Goal: Communication & Community: Answer question/provide support

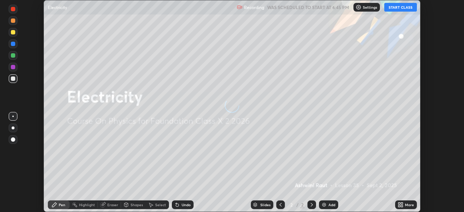
scroll to position [212, 464]
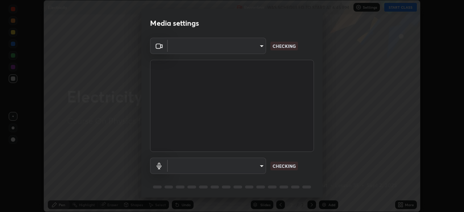
type input "5db4294119dbc9c6a88fe5a8f9d39f7627f32aae7654a0c0705608c08e7ed69f"
type input "communications"
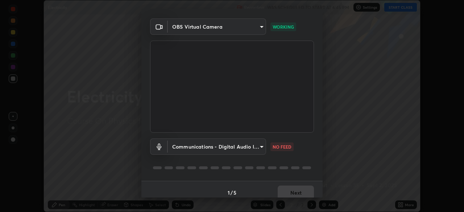
scroll to position [26, 0]
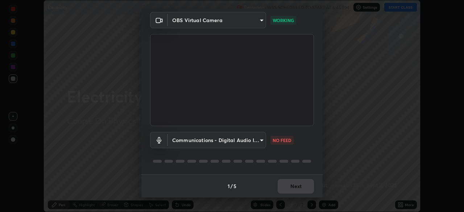
click at [258, 22] on body "Erase all Electricity Recording WAS SCHEDULED TO START AT 6:45 PM Settings STAR…" at bounding box center [232, 106] width 464 height 212
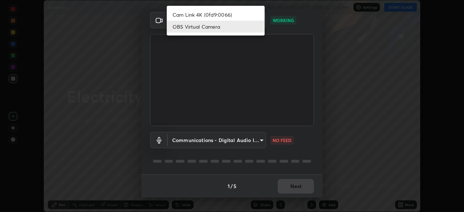
click at [247, 16] on li "Cam Link 4K (0fd9:0066)" at bounding box center [216, 15] width 98 height 12
type input "da1e6285820b23cf4aea412f65e2da272901a7d7f9629b3794037e4417d4723d"
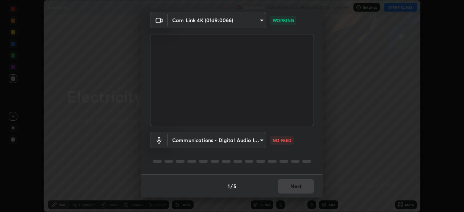
click at [229, 142] on body "Erase all Electricity Recording WAS SCHEDULED TO START AT 6:45 PM Settings STAR…" at bounding box center [232, 106] width 464 height 212
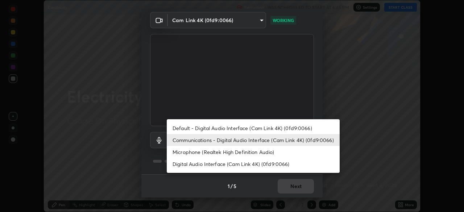
click at [217, 128] on li "Default - Digital Audio Interface (Cam Link 4K) (0fd9:0066)" at bounding box center [253, 128] width 173 height 12
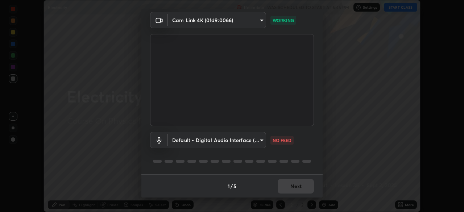
type input "default"
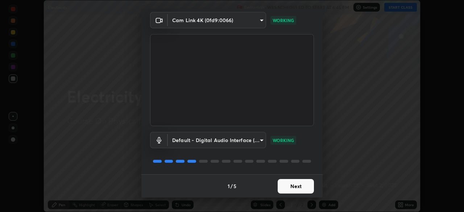
click at [281, 188] on button "Next" at bounding box center [296, 186] width 36 height 14
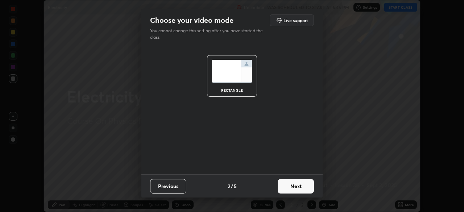
click at [286, 189] on button "Next" at bounding box center [296, 186] width 36 height 14
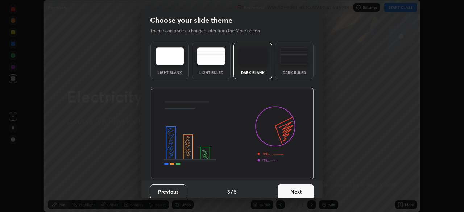
click at [290, 190] on button "Next" at bounding box center [296, 192] width 36 height 14
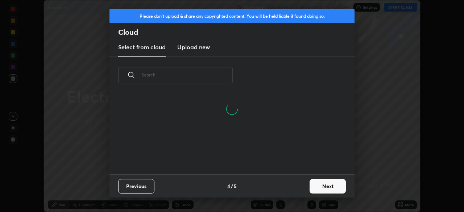
click at [314, 188] on button "Next" at bounding box center [328, 186] width 36 height 14
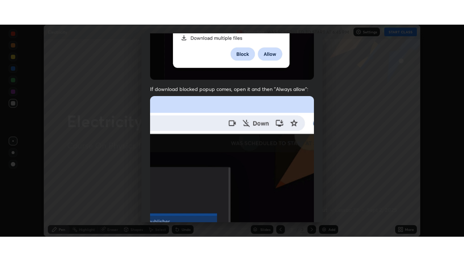
scroll to position [174, 0]
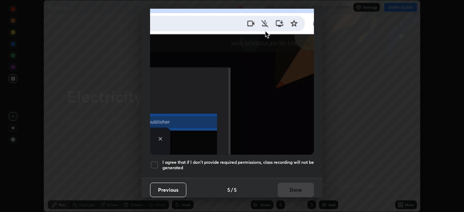
click at [154, 161] on div at bounding box center [154, 165] width 9 height 9
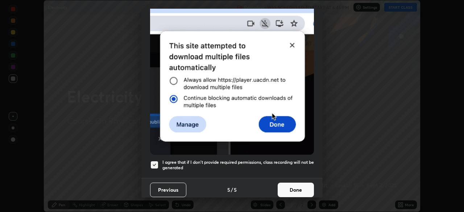
click at [286, 188] on button "Done" at bounding box center [296, 190] width 36 height 14
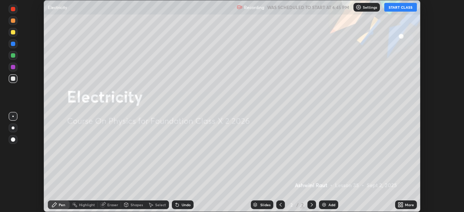
click at [399, 203] on icon at bounding box center [399, 204] width 2 height 2
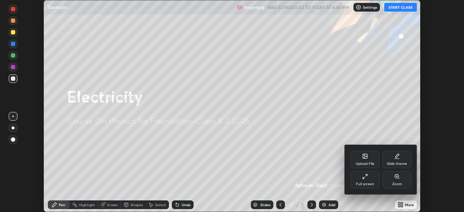
click at [394, 161] on div "Slide theme" at bounding box center [396, 159] width 29 height 17
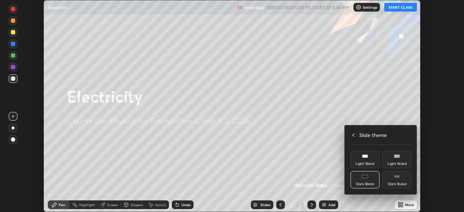
click at [394, 181] on div "Dark Ruled" at bounding box center [396, 179] width 29 height 17
click at [379, 201] on div at bounding box center [232, 106] width 464 height 212
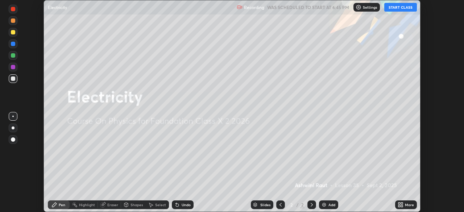
click at [323, 206] on img at bounding box center [324, 205] width 6 height 6
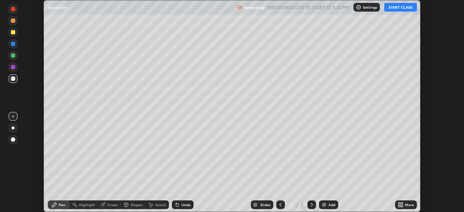
click at [396, 10] on button "START CLASS" at bounding box center [400, 7] width 33 height 9
click at [399, 203] on icon at bounding box center [399, 204] width 2 height 2
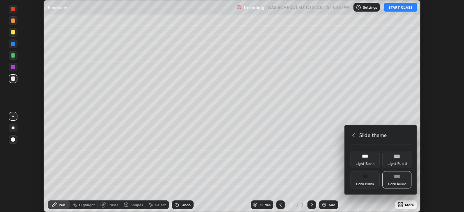
click at [353, 135] on icon at bounding box center [354, 135] width 6 height 6
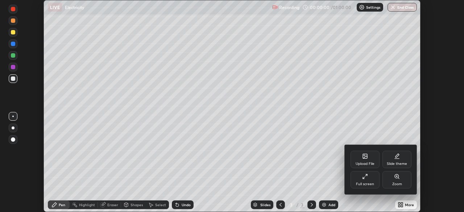
click at [361, 183] on div "Full screen" at bounding box center [365, 184] width 18 height 4
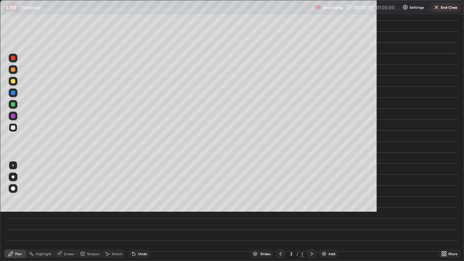
scroll to position [261, 464]
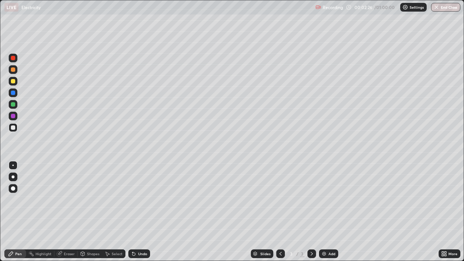
click at [90, 212] on div "Shapes" at bounding box center [93, 254] width 12 height 4
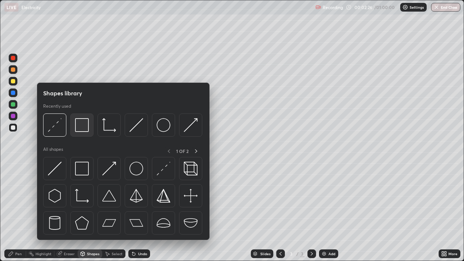
click at [86, 133] on div at bounding box center [81, 124] width 23 height 23
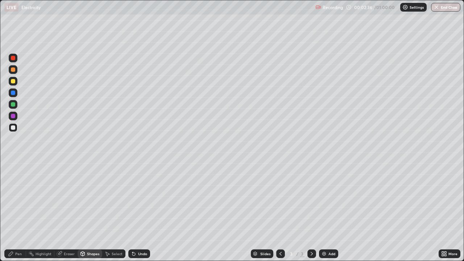
click at [84, 212] on icon at bounding box center [83, 254] width 6 height 6
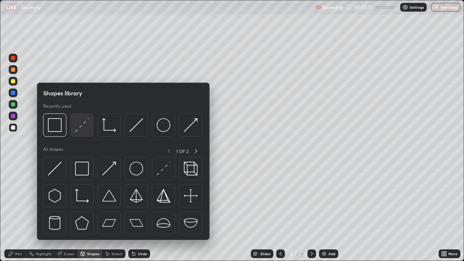
click at [79, 132] on img at bounding box center [82, 125] width 14 height 14
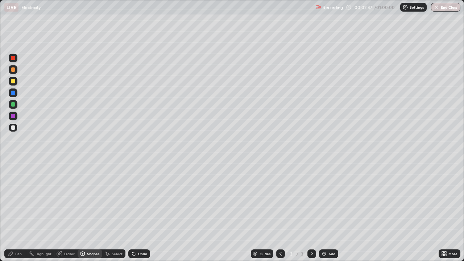
click at [87, 212] on div "Shapes" at bounding box center [93, 254] width 12 height 4
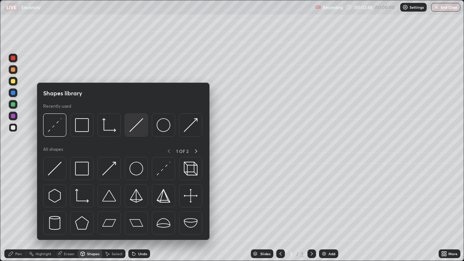
click at [134, 128] on img at bounding box center [136, 125] width 14 height 14
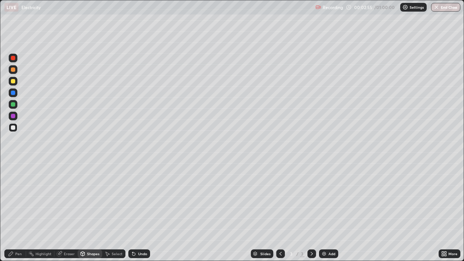
click at [140, 212] on div "Undo" at bounding box center [139, 253] width 22 height 9
click at [14, 83] on div at bounding box center [13, 81] width 4 height 4
click at [88, 212] on div "Shapes" at bounding box center [90, 253] width 25 height 9
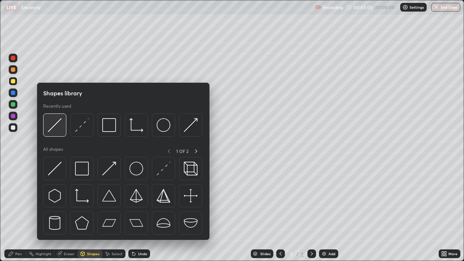
click at [58, 128] on img at bounding box center [55, 125] width 14 height 14
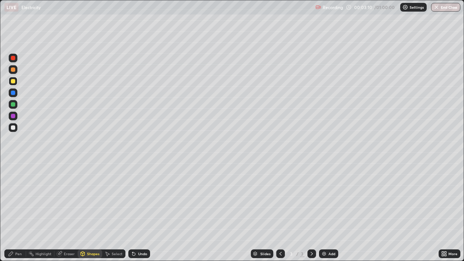
click at [83, 212] on icon at bounding box center [83, 254] width 0 height 3
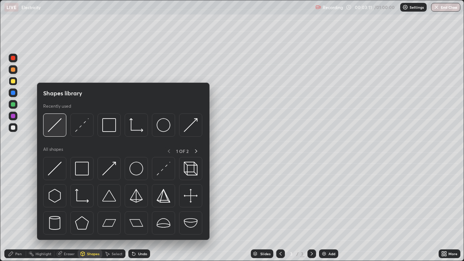
click at [57, 132] on div at bounding box center [54, 124] width 23 height 23
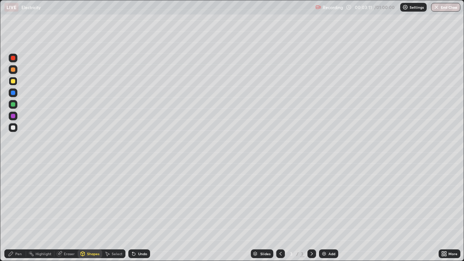
click at [13, 128] on div at bounding box center [13, 127] width 4 height 4
click at [86, 212] on div "Shapes" at bounding box center [90, 253] width 25 height 9
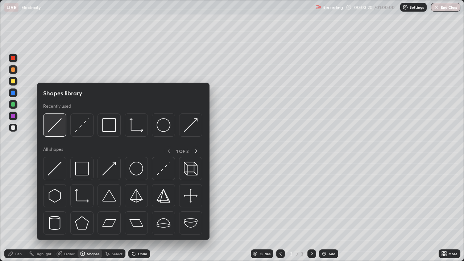
click at [57, 130] on img at bounding box center [55, 125] width 14 height 14
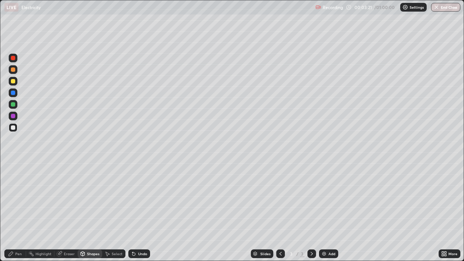
click at [13, 82] on div at bounding box center [13, 81] width 4 height 4
click at [91, 212] on div "Shapes" at bounding box center [93, 254] width 12 height 4
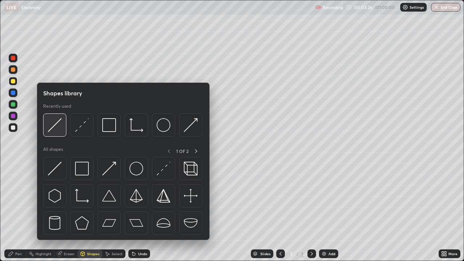
click at [59, 127] on img at bounding box center [55, 125] width 14 height 14
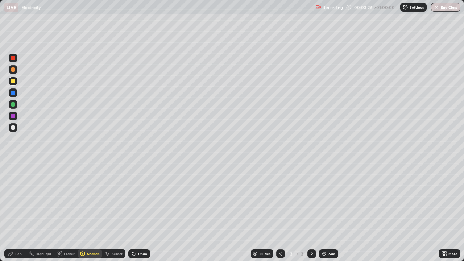
click at [17, 128] on div at bounding box center [13, 127] width 9 height 9
click at [111, 212] on div "Select" at bounding box center [113, 253] width 23 height 9
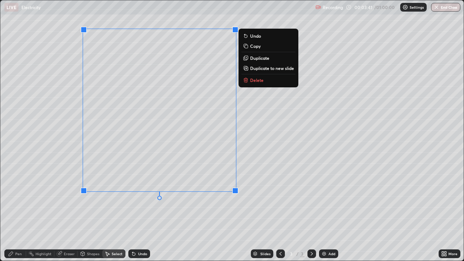
click at [62, 202] on div "0 ° Undo Copy Duplicate Duplicate to new slide Delete" at bounding box center [231, 130] width 463 height 260
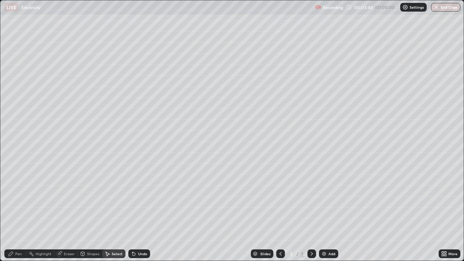
click at [67, 212] on div "Eraser" at bounding box center [69, 254] width 11 height 4
click at [18, 212] on div "Pen" at bounding box center [18, 254] width 7 height 4
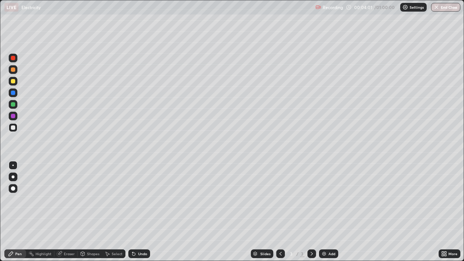
click at [138, 212] on div "Undo" at bounding box center [142, 254] width 9 height 4
click at [135, 212] on div "Undo" at bounding box center [139, 253] width 22 height 9
click at [86, 212] on div "Shapes" at bounding box center [90, 253] width 25 height 9
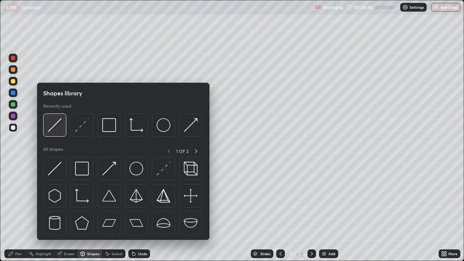
click at [56, 129] on img at bounding box center [55, 125] width 14 height 14
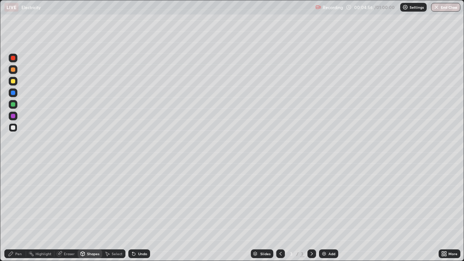
click at [16, 106] on div at bounding box center [13, 104] width 9 height 9
click at [21, 212] on div "Pen" at bounding box center [18, 254] width 7 height 4
click at [321, 212] on img at bounding box center [324, 254] width 6 height 6
click at [108, 212] on icon at bounding box center [107, 254] width 6 height 6
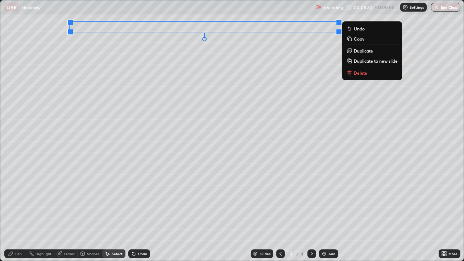
click at [178, 125] on div "0 ° Undo Copy Duplicate Duplicate to new slide Delete" at bounding box center [231, 130] width 463 height 260
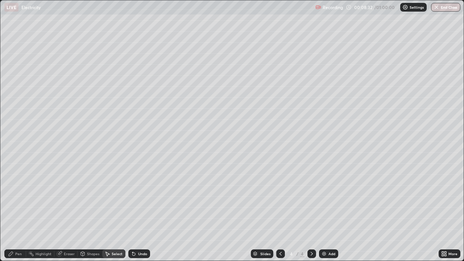
click at [18, 212] on div "Pen" at bounding box center [15, 253] width 22 height 9
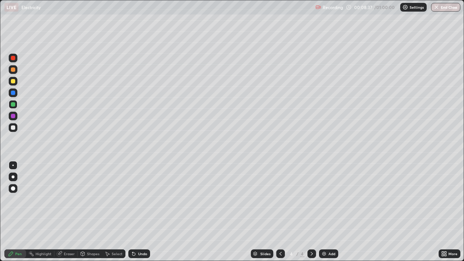
click at [16, 82] on div at bounding box center [13, 81] width 9 height 9
click at [138, 212] on div "Undo" at bounding box center [142, 254] width 9 height 4
click at [139, 212] on div "Undo" at bounding box center [142, 254] width 9 height 4
click at [113, 212] on div "Select" at bounding box center [117, 254] width 11 height 4
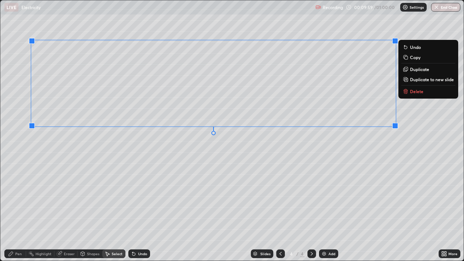
click at [334, 196] on div "0 ° Undo Copy Duplicate Duplicate to new slide Delete" at bounding box center [231, 130] width 463 height 260
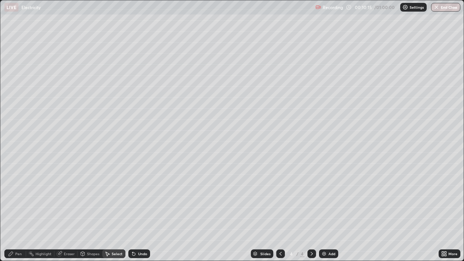
click at [19, 212] on div "Pen" at bounding box center [15, 253] width 22 height 9
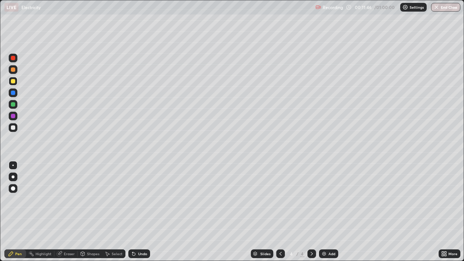
click at [444, 212] on icon at bounding box center [444, 254] width 6 height 6
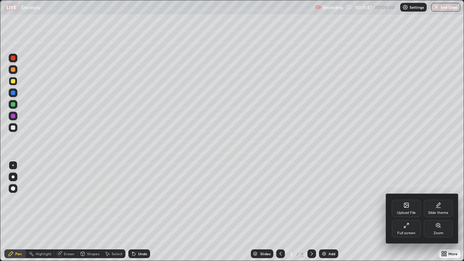
click at [405, 208] on icon at bounding box center [406, 205] width 6 height 6
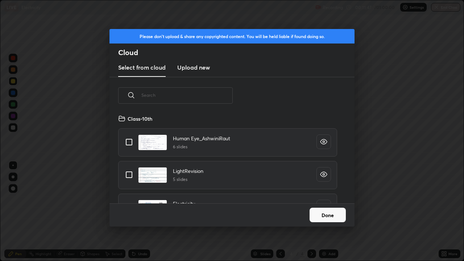
scroll to position [89, 233]
click at [208, 97] on input "text" at bounding box center [186, 95] width 91 height 31
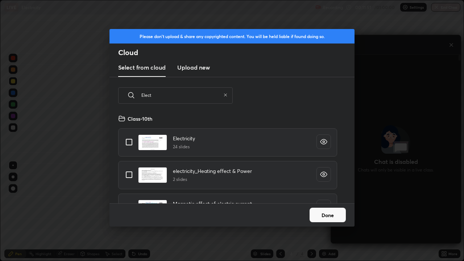
scroll to position [186, 128]
type input "Electr"
click at [133, 141] on input "grid" at bounding box center [128, 141] width 15 height 15
checkbox input "true"
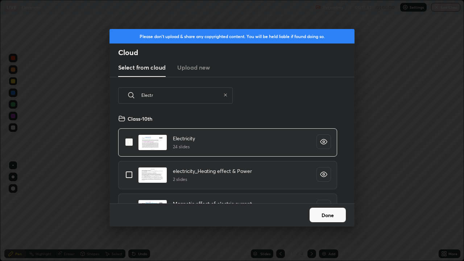
click at [326, 212] on button "Done" at bounding box center [328, 215] width 36 height 14
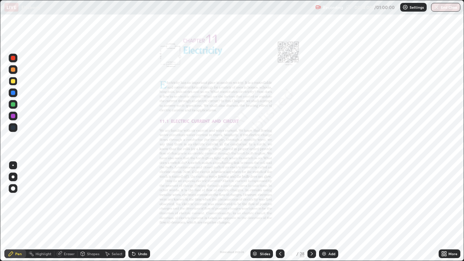
click at [311, 212] on icon at bounding box center [312, 254] width 2 height 4
click at [312, 212] on icon at bounding box center [312, 254] width 2 height 4
click at [311, 212] on icon at bounding box center [312, 254] width 6 height 6
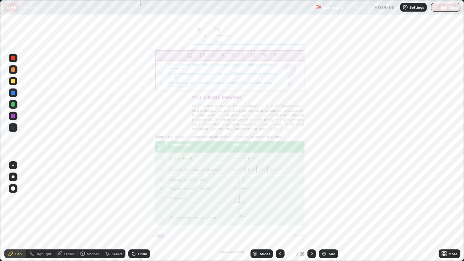
click at [442, 212] on icon at bounding box center [443, 253] width 2 height 2
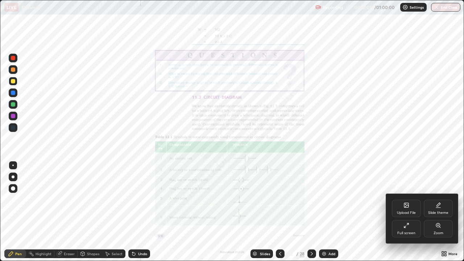
click at [359, 212] on div at bounding box center [232, 130] width 464 height 261
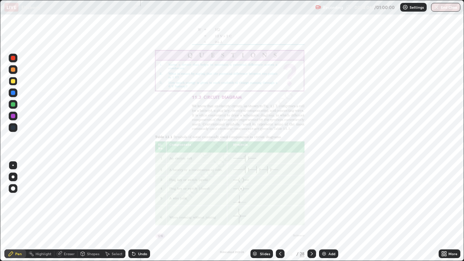
click at [312, 212] on div at bounding box center [311, 253] width 9 height 9
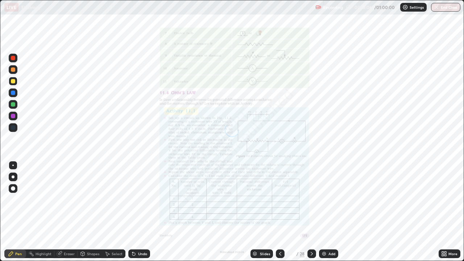
click at [311, 212] on icon at bounding box center [312, 254] width 2 height 4
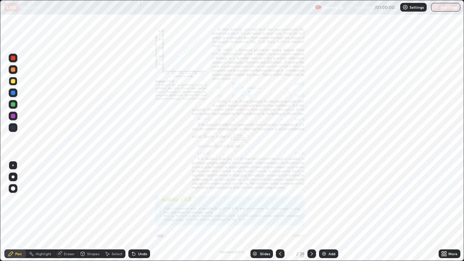
click at [312, 212] on icon at bounding box center [312, 254] width 6 height 6
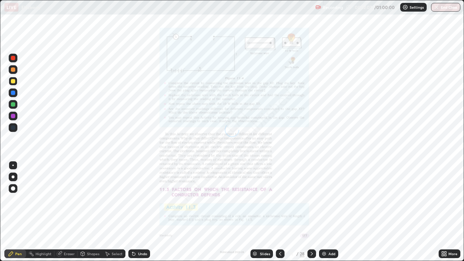
click at [312, 212] on icon at bounding box center [312, 254] width 6 height 6
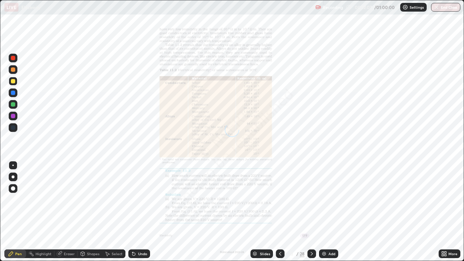
click at [312, 212] on icon at bounding box center [312, 254] width 6 height 6
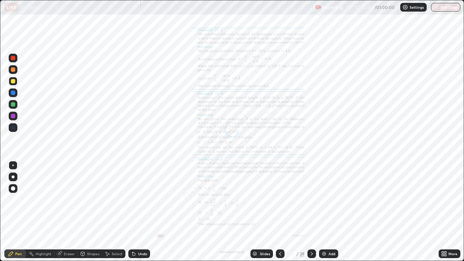
click at [312, 212] on icon at bounding box center [312, 254] width 6 height 6
click at [311, 212] on icon at bounding box center [312, 254] width 6 height 6
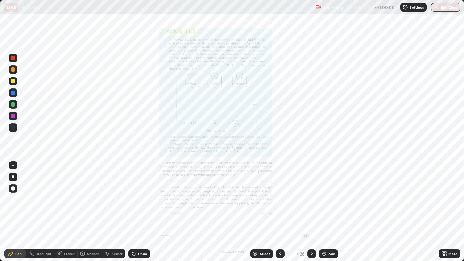
click at [310, 212] on icon at bounding box center [312, 254] width 6 height 6
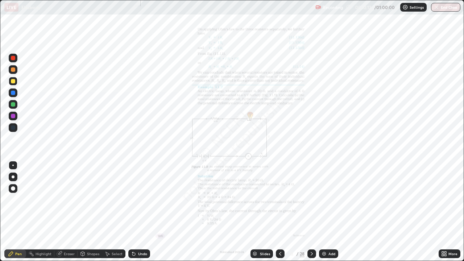
click at [311, 212] on icon at bounding box center [312, 254] width 6 height 6
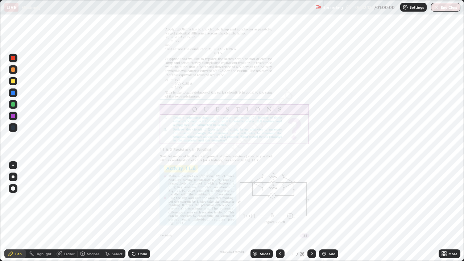
click at [315, 212] on div at bounding box center [311, 253] width 9 height 9
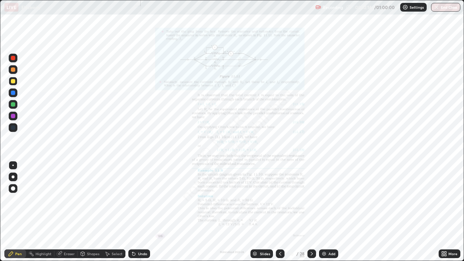
click at [311, 212] on icon at bounding box center [312, 254] width 6 height 6
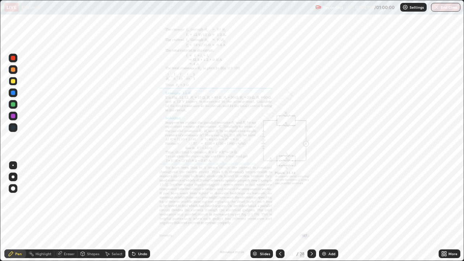
click at [311, 212] on icon at bounding box center [312, 254] width 6 height 6
click at [307, 212] on div at bounding box center [311, 253] width 9 height 9
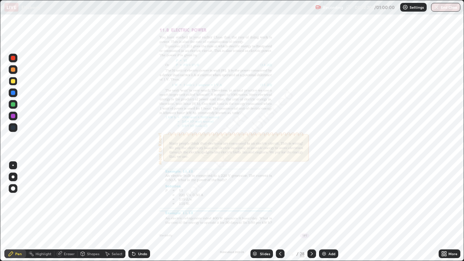
click at [279, 212] on icon at bounding box center [280, 254] width 6 height 6
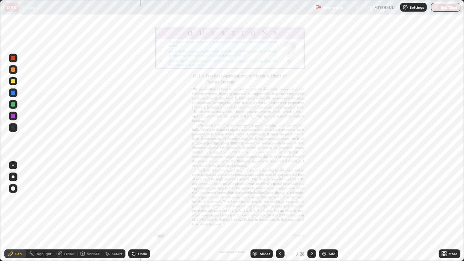
click at [443, 212] on icon at bounding box center [443, 253] width 2 height 2
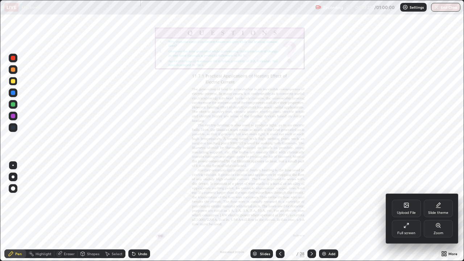
click at [436, 212] on icon at bounding box center [438, 226] width 6 height 6
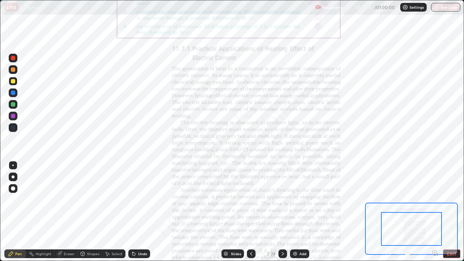
click at [435, 212] on icon at bounding box center [435, 253] width 2 height 0
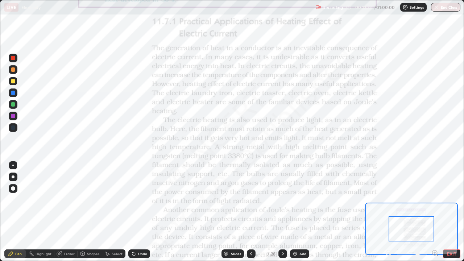
click at [435, 212] on icon at bounding box center [435, 253] width 2 height 0
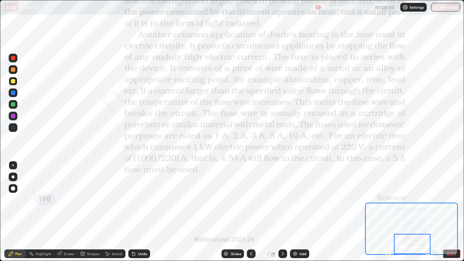
click at [85, 212] on icon at bounding box center [83, 254] width 6 height 6
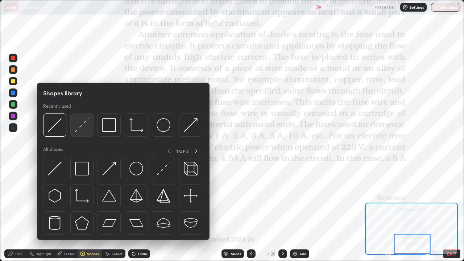
click at [81, 129] on img at bounding box center [82, 125] width 14 height 14
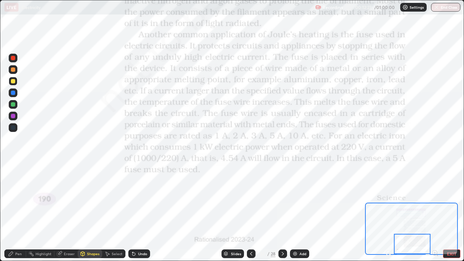
click at [17, 117] on div at bounding box center [13, 116] width 9 height 9
click at [16, 104] on div at bounding box center [13, 104] width 9 height 9
click at [17, 212] on div "Pen" at bounding box center [18, 254] width 7 height 4
click at [282, 212] on icon at bounding box center [283, 254] width 6 height 6
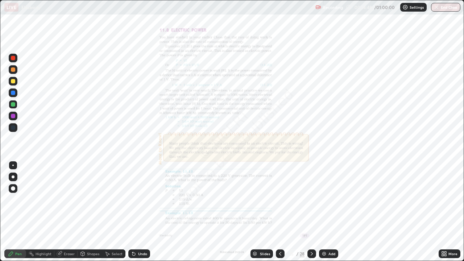
click at [312, 212] on div at bounding box center [311, 253] width 9 height 9
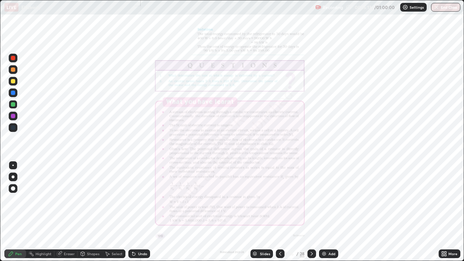
click at [309, 212] on icon at bounding box center [312, 254] width 6 height 6
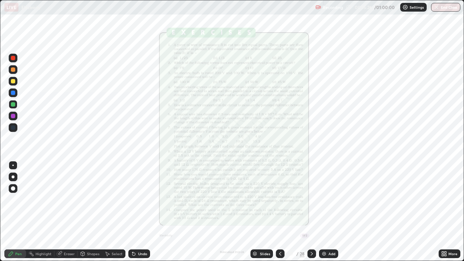
click at [444, 212] on icon at bounding box center [445, 253] width 2 height 2
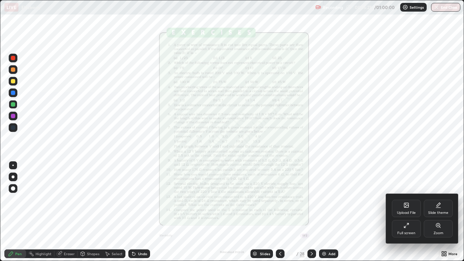
click at [440, 212] on icon at bounding box center [438, 226] width 6 height 6
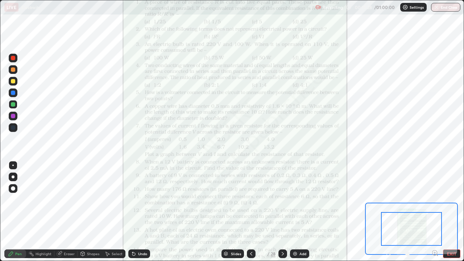
click at [437, 212] on icon at bounding box center [436, 254] width 1 height 1
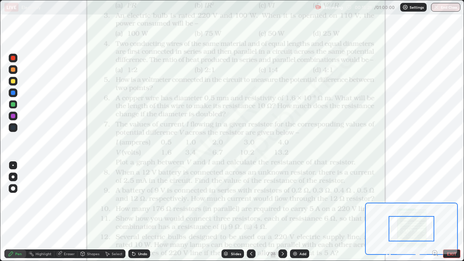
click at [437, 212] on icon at bounding box center [436, 254] width 1 height 1
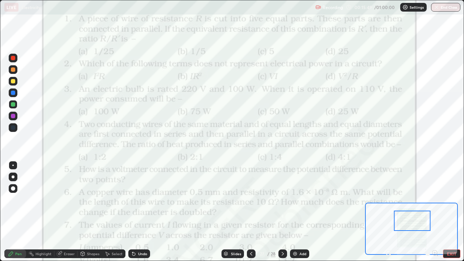
click at [16, 93] on div at bounding box center [13, 92] width 9 height 9
click at [90, 212] on div "Shapes" at bounding box center [93, 254] width 12 height 4
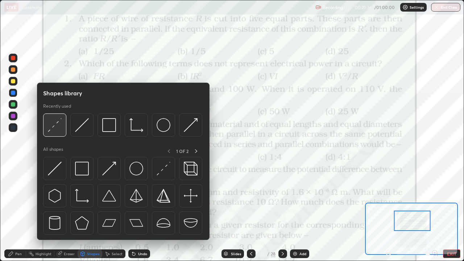
click at [59, 130] on img at bounding box center [55, 125] width 14 height 14
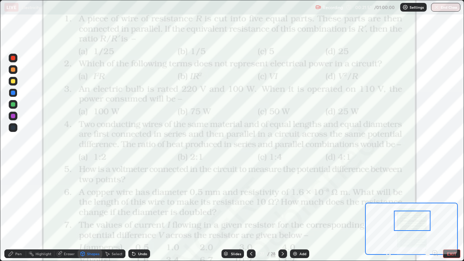
click at [294, 212] on img at bounding box center [295, 254] width 6 height 6
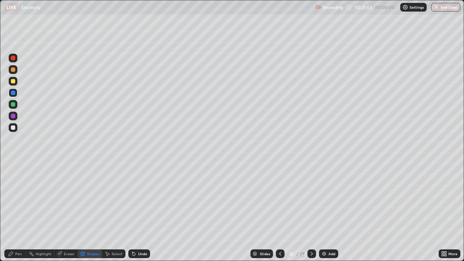
click at [15, 212] on div "Pen" at bounding box center [18, 254] width 7 height 4
click at [113, 212] on div "Select" at bounding box center [117, 254] width 11 height 4
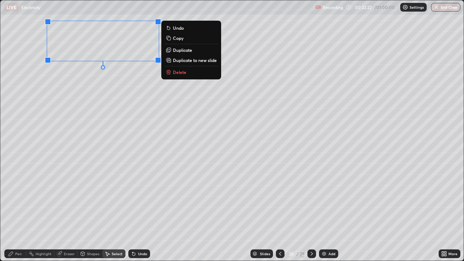
click at [20, 212] on div "Pen" at bounding box center [15, 253] width 22 height 14
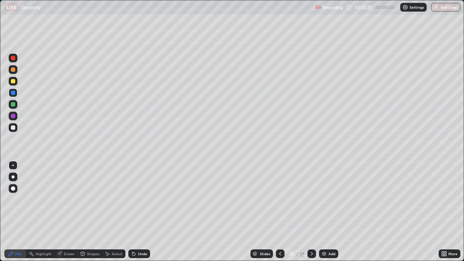
click at [17, 128] on div at bounding box center [13, 128] width 12 height 12
click at [111, 212] on div "Select" at bounding box center [113, 253] width 23 height 9
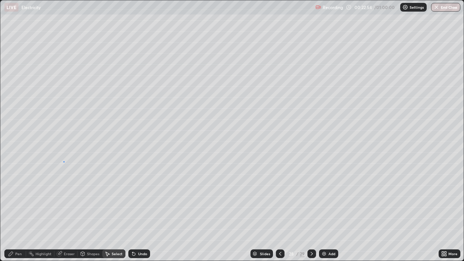
click at [66, 161] on div "0 ° Undo Copy Duplicate Duplicate to new slide Delete" at bounding box center [231, 130] width 463 height 260
click at [19, 212] on div "Pen" at bounding box center [15, 253] width 22 height 9
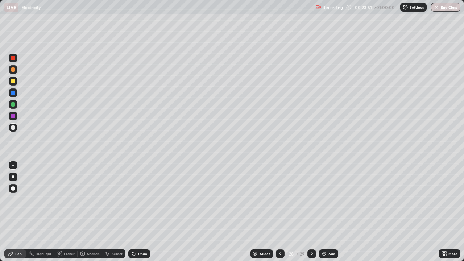
click at [84, 212] on icon at bounding box center [83, 254] width 4 height 4
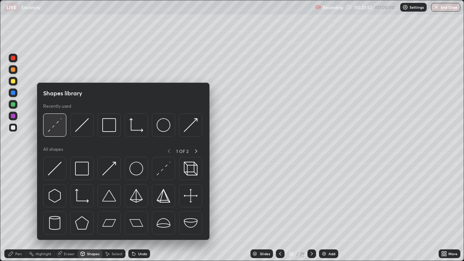
click at [54, 132] on div at bounding box center [54, 124] width 23 height 23
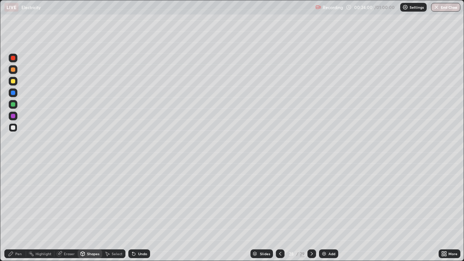
click at [68, 212] on div "Eraser" at bounding box center [65, 253] width 23 height 9
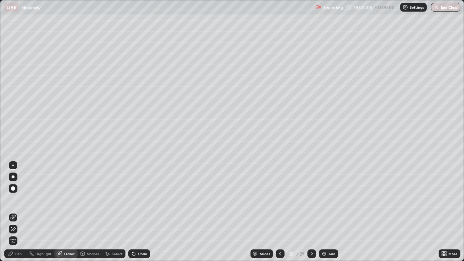
click at [17, 212] on div "Pen" at bounding box center [15, 253] width 22 height 9
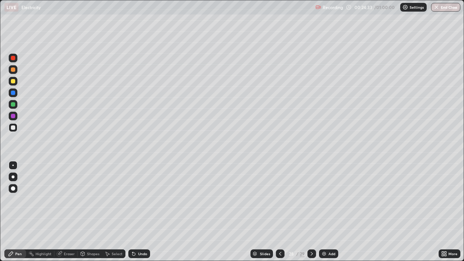
click at [134, 212] on icon at bounding box center [134, 254] width 6 height 6
click at [136, 212] on div "Undo" at bounding box center [139, 253] width 22 height 9
click at [94, 212] on div "Shapes" at bounding box center [93, 254] width 12 height 4
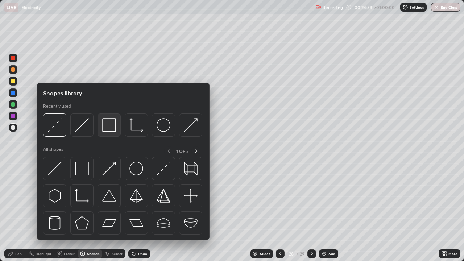
click at [108, 132] on img at bounding box center [109, 125] width 14 height 14
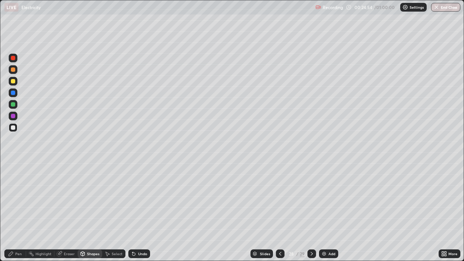
click at [17, 120] on div at bounding box center [13, 116] width 9 height 12
click at [113, 212] on div "Select" at bounding box center [117, 254] width 11 height 4
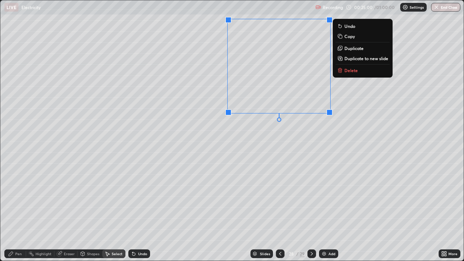
click at [265, 162] on div "0 ° Undo Copy Duplicate Duplicate to new slide Delete" at bounding box center [231, 130] width 463 height 260
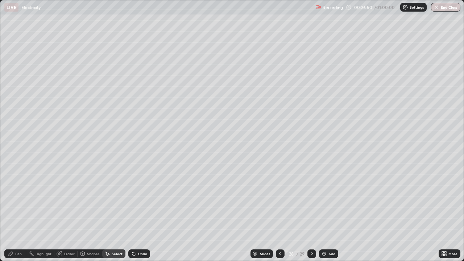
click at [311, 212] on icon at bounding box center [312, 254] width 6 height 6
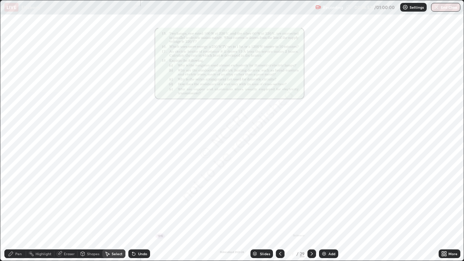
click at [279, 212] on icon at bounding box center [280, 254] width 6 height 6
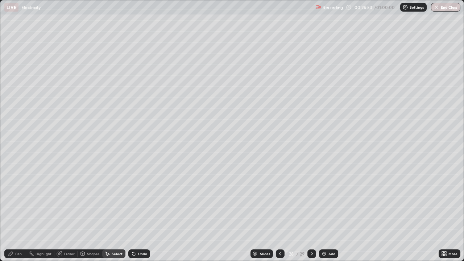
click at [279, 212] on icon at bounding box center [280, 254] width 6 height 6
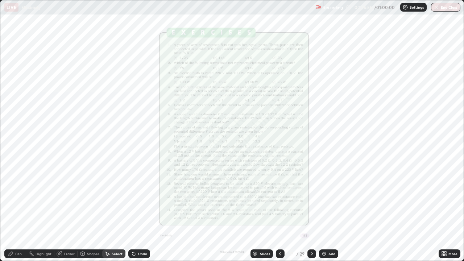
click at [443, 212] on icon at bounding box center [443, 253] width 2 height 2
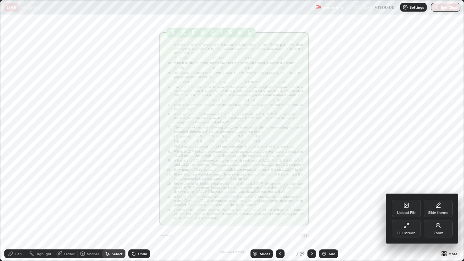
click at [437, 212] on icon at bounding box center [438, 226] width 6 height 6
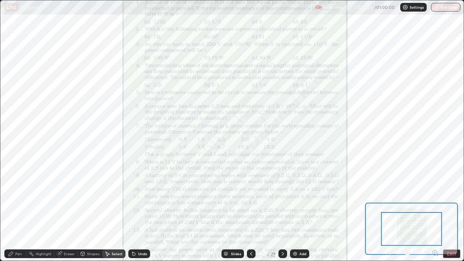
click at [437, 212] on icon at bounding box center [436, 254] width 1 height 1
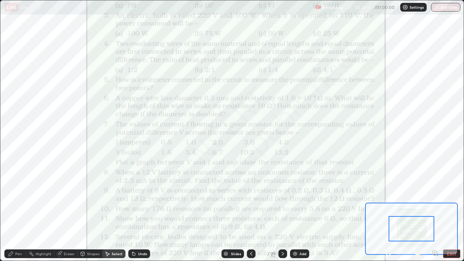
click at [437, 212] on icon at bounding box center [436, 254] width 1 height 1
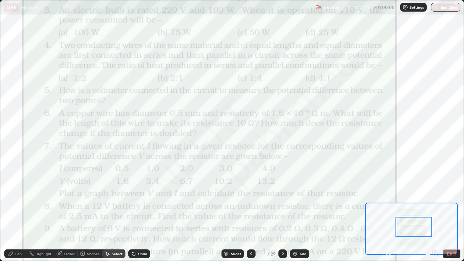
click at [17, 212] on div "Pen" at bounding box center [18, 254] width 7 height 4
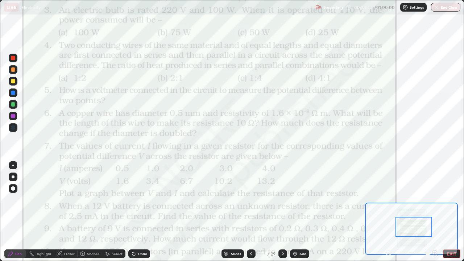
click at [294, 212] on img at bounding box center [295, 254] width 6 height 6
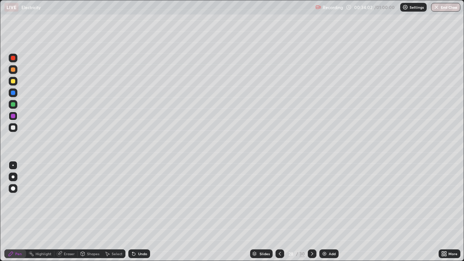
click at [114, 212] on div "Select" at bounding box center [117, 254] width 11 height 4
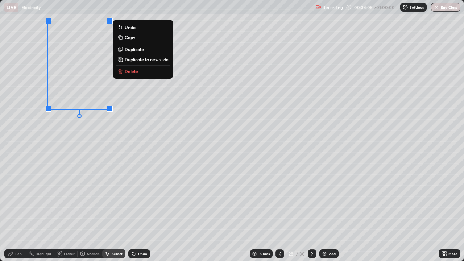
click at [50, 144] on div "0 ° Undo Copy Duplicate Duplicate to new slide Delete" at bounding box center [231, 130] width 463 height 260
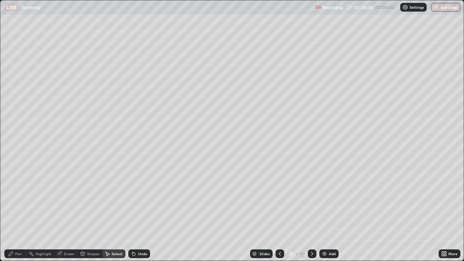
click at [18, 212] on div "Pen" at bounding box center [18, 254] width 7 height 4
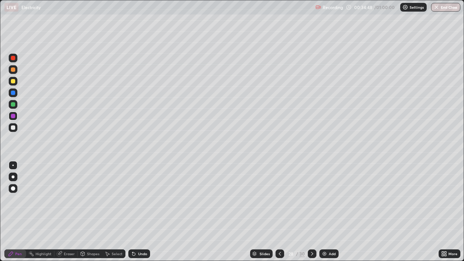
click at [65, 212] on div "Eraser" at bounding box center [69, 254] width 11 height 4
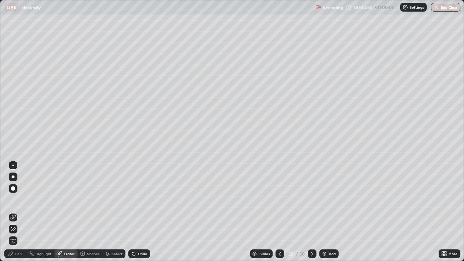
click at [18, 212] on div "Pen" at bounding box center [18, 254] width 7 height 4
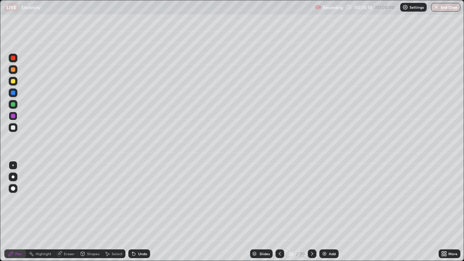
click at [116, 212] on div "Select" at bounding box center [117, 254] width 11 height 4
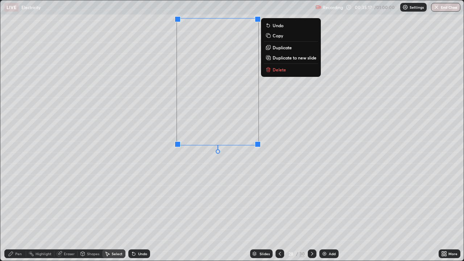
click at [200, 212] on div "0 ° Undo Copy Duplicate Duplicate to new slide Delete" at bounding box center [231, 130] width 463 height 260
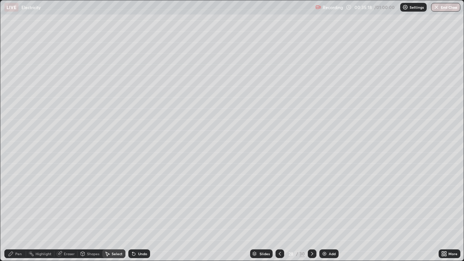
click at [17, 212] on div "Pen" at bounding box center [18, 254] width 7 height 4
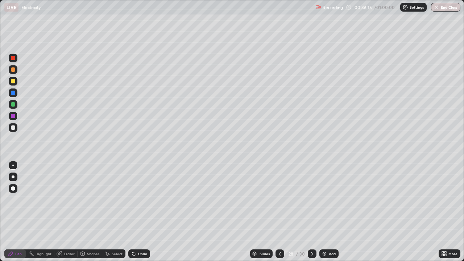
click at [114, 212] on div "Select" at bounding box center [117, 254] width 11 height 4
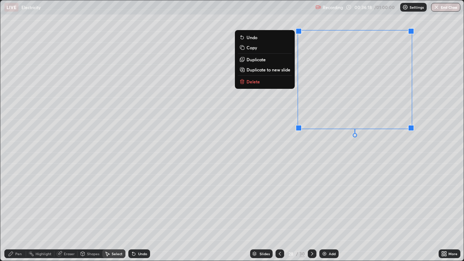
click at [347, 211] on div "0 ° Undo Copy Duplicate Duplicate to new slide Delete" at bounding box center [231, 130] width 463 height 260
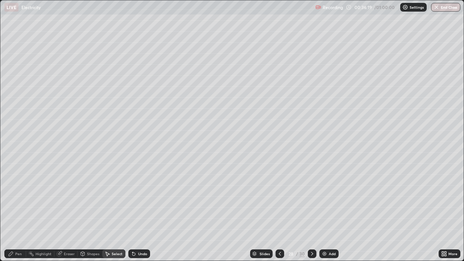
click at [19, 212] on div "Pen" at bounding box center [18, 254] width 7 height 4
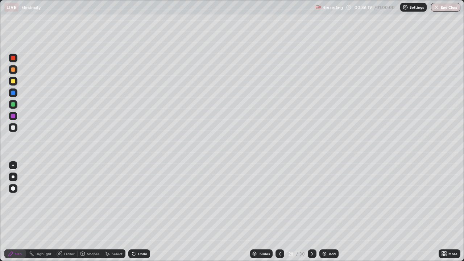
click at [14, 129] on div at bounding box center [13, 127] width 4 height 4
click at [311, 212] on icon at bounding box center [312, 254] width 2 height 4
click at [281, 212] on div at bounding box center [279, 253] width 9 height 9
click at [279, 212] on icon at bounding box center [280, 254] width 6 height 6
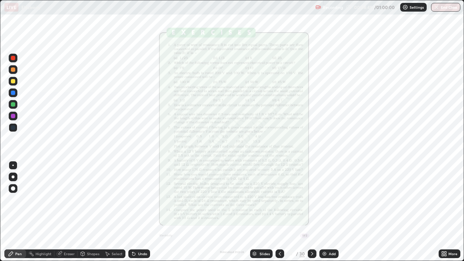
click at [311, 212] on icon at bounding box center [312, 254] width 6 height 6
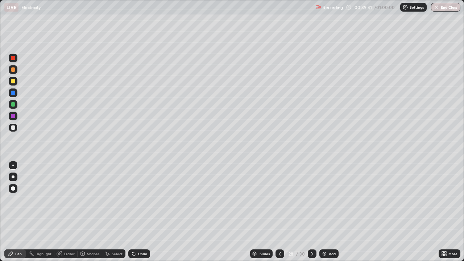
click at [278, 212] on icon at bounding box center [280, 254] width 6 height 6
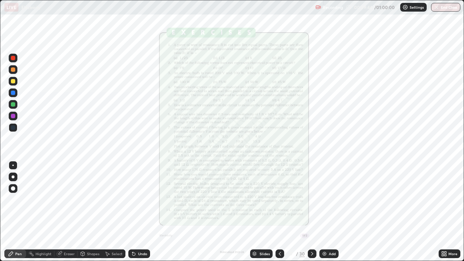
click at [442, 212] on icon at bounding box center [443, 255] width 2 height 2
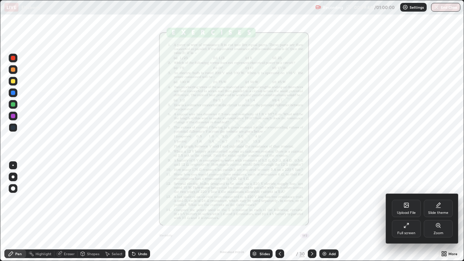
click at [439, 212] on icon at bounding box center [439, 227] width 1 height 1
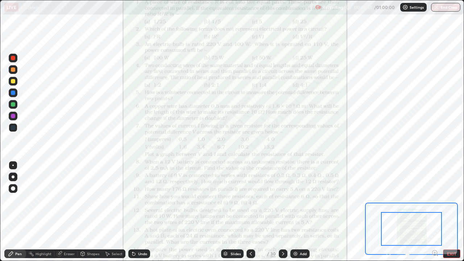
click at [433, 212] on div "Pen Highlight Eraser Shapes Select Undo Slides 27 / 30 Add EXIT" at bounding box center [232, 253] width 464 height 14
click at [435, 212] on icon at bounding box center [435, 253] width 2 height 0
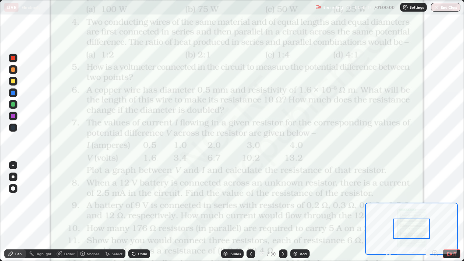
click at [293, 212] on img at bounding box center [296, 254] width 6 height 6
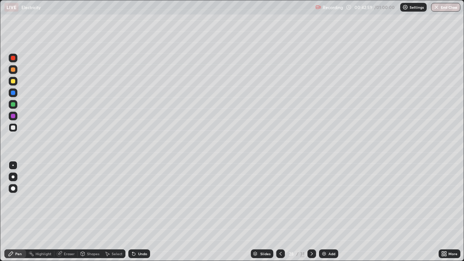
click at [114, 212] on div "Select" at bounding box center [117, 254] width 11 height 4
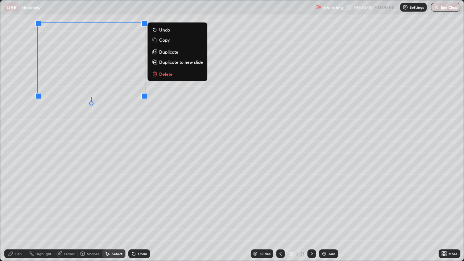
click at [52, 163] on div "0 ° Undo Copy Duplicate Duplicate to new slide Delete" at bounding box center [231, 130] width 463 height 260
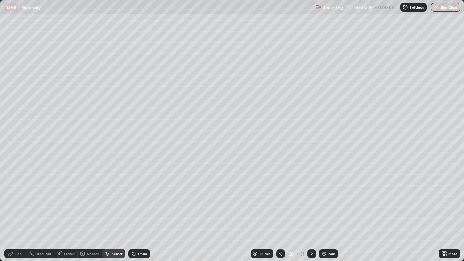
click at [22, 212] on div "Pen" at bounding box center [15, 253] width 22 height 9
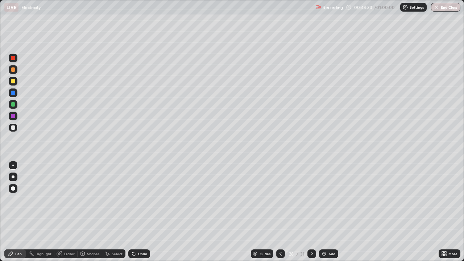
click at [14, 119] on div at bounding box center [13, 116] width 9 height 9
click at [280, 212] on icon at bounding box center [281, 254] width 6 height 6
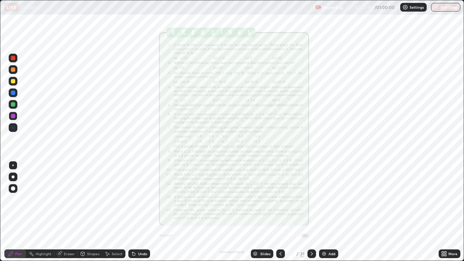
click at [443, 212] on icon at bounding box center [443, 255] width 2 height 2
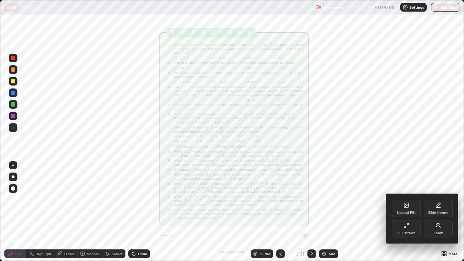
click at [438, 212] on icon at bounding box center [438, 225] width 4 height 4
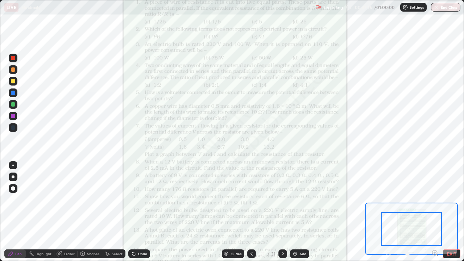
click at [436, 212] on div "Pen Highlight Eraser Shapes Select Undo Slides 27 / 31 Add EXIT" at bounding box center [232, 253] width 464 height 14
click at [435, 212] on icon at bounding box center [435, 253] width 2 height 0
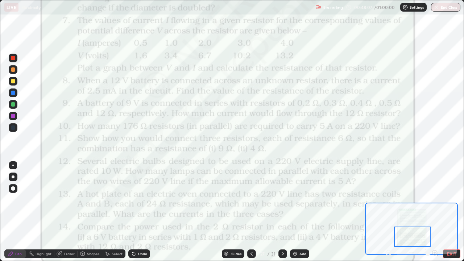
click at [15, 127] on div at bounding box center [13, 127] width 4 height 4
click at [293, 212] on img at bounding box center [295, 254] width 6 height 6
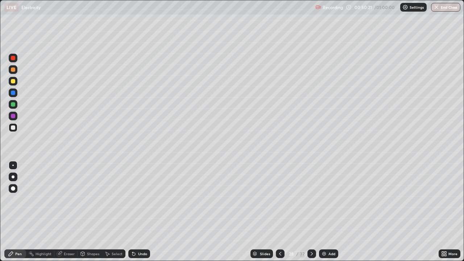
click at [279, 212] on icon at bounding box center [280, 254] width 6 height 6
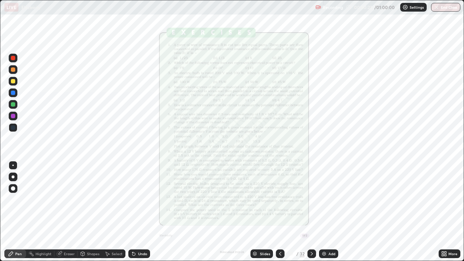
click at [308, 212] on div at bounding box center [311, 253] width 9 height 9
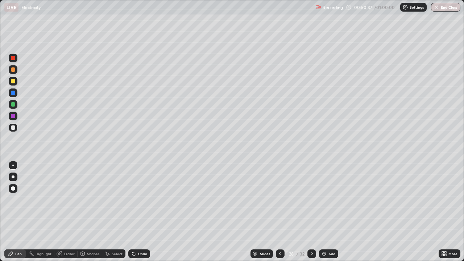
click at [115, 212] on div "Select" at bounding box center [117, 254] width 11 height 4
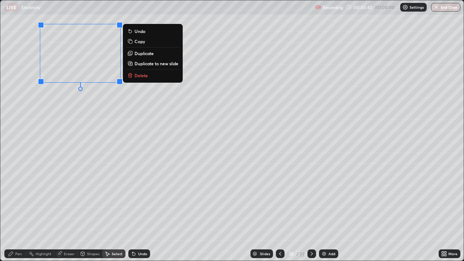
click at [51, 139] on div "0 ° Undo Copy Duplicate Duplicate to new slide Delete" at bounding box center [231, 130] width 463 height 260
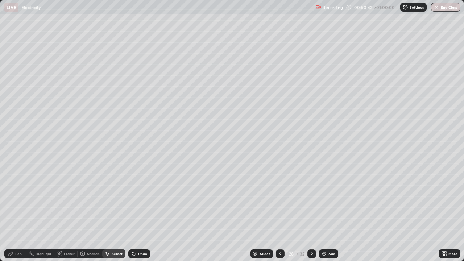
click at [21, 212] on div "Pen" at bounding box center [18, 254] width 7 height 4
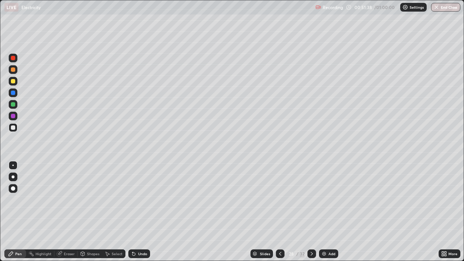
click at [88, 212] on div "Shapes" at bounding box center [90, 253] width 25 height 9
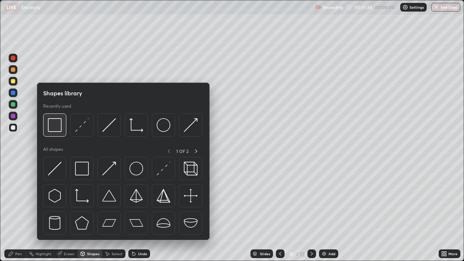
click at [56, 132] on div at bounding box center [54, 124] width 23 height 23
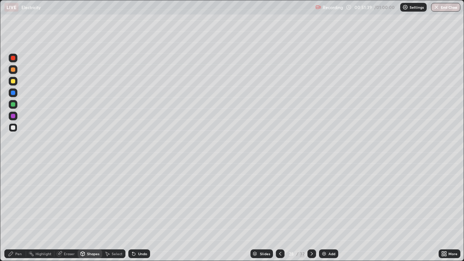
click at [13, 116] on div at bounding box center [13, 116] width 4 height 4
click at [111, 212] on div "Select" at bounding box center [113, 253] width 23 height 9
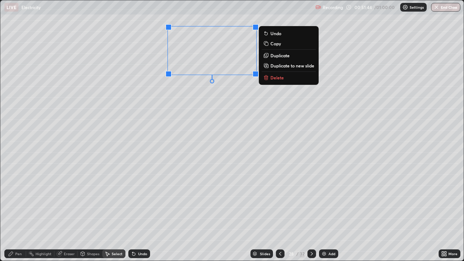
click at [186, 120] on div "0 ° Undo Copy Duplicate Duplicate to new slide Delete" at bounding box center [231, 130] width 463 height 260
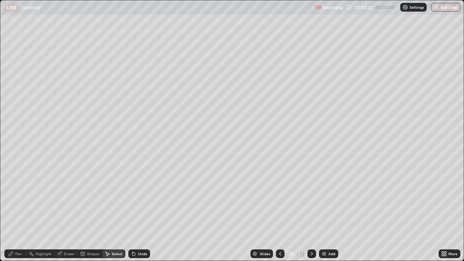
click at [279, 212] on icon at bounding box center [280, 254] width 6 height 6
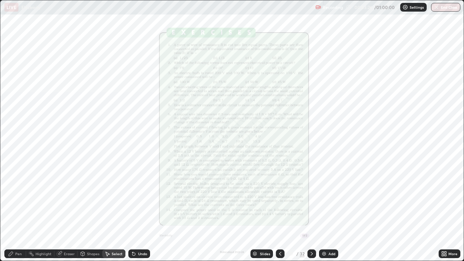
click at [442, 212] on icon at bounding box center [443, 255] width 2 height 2
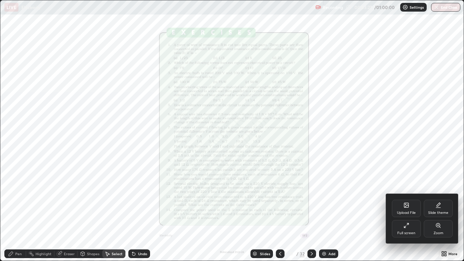
click at [438, 212] on div "Zoom" at bounding box center [438, 228] width 29 height 17
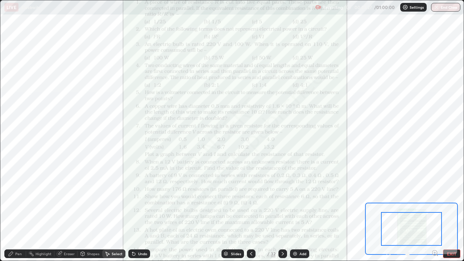
click at [437, 212] on icon at bounding box center [436, 254] width 1 height 1
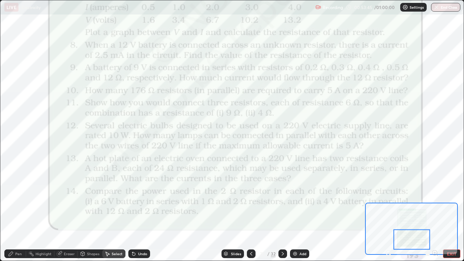
click at [15, 212] on div "Pen" at bounding box center [18, 254] width 7 height 4
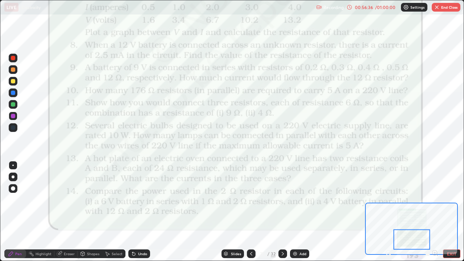
click at [446, 10] on button "End Class" at bounding box center [446, 7] width 29 height 9
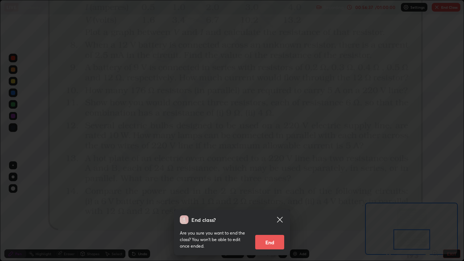
click at [273, 212] on button "End" at bounding box center [269, 242] width 29 height 14
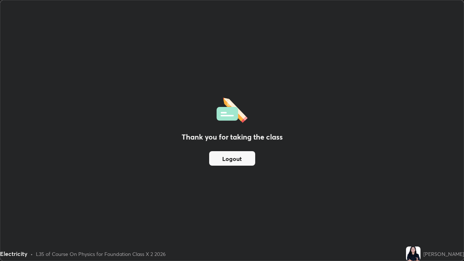
click at [236, 159] on button "Logout" at bounding box center [232, 158] width 46 height 14
click at [239, 162] on button "Logout" at bounding box center [232, 158] width 46 height 14
